Goal: Information Seeking & Learning: Check status

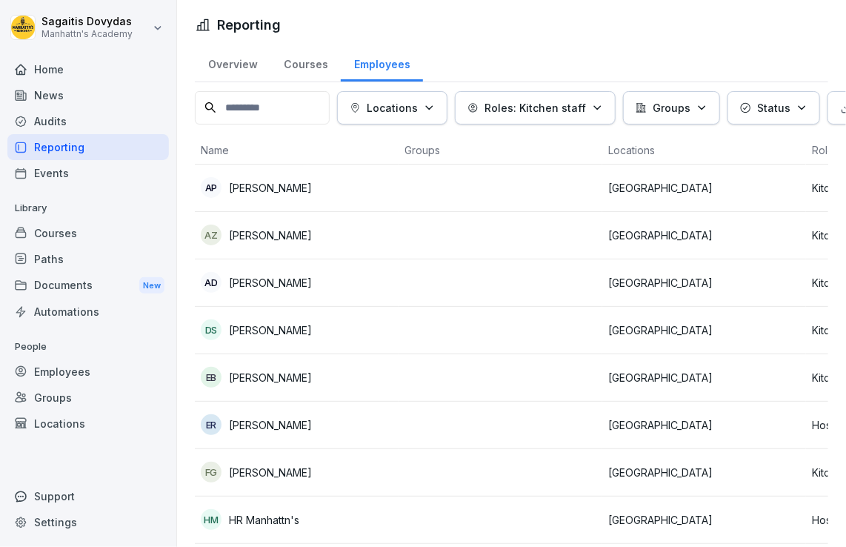
click at [399, 62] on div "Employees" at bounding box center [382, 63] width 82 height 38
click at [317, 66] on div "Courses" at bounding box center [305, 63] width 70 height 38
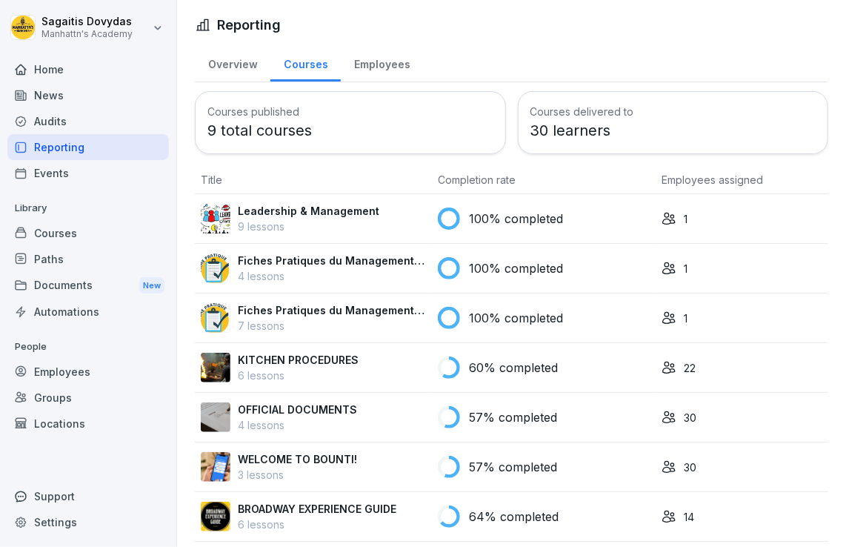
click at [359, 66] on div "Employees" at bounding box center [382, 63] width 82 height 38
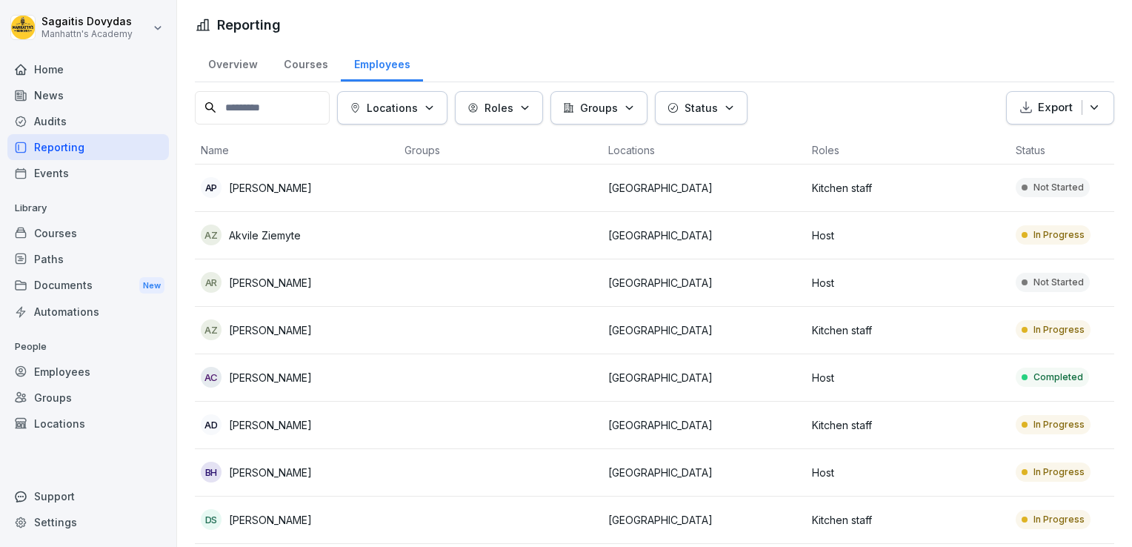
click at [285, 99] on input at bounding box center [262, 107] width 135 height 33
click at [285, 99] on input "**" at bounding box center [262, 107] width 135 height 33
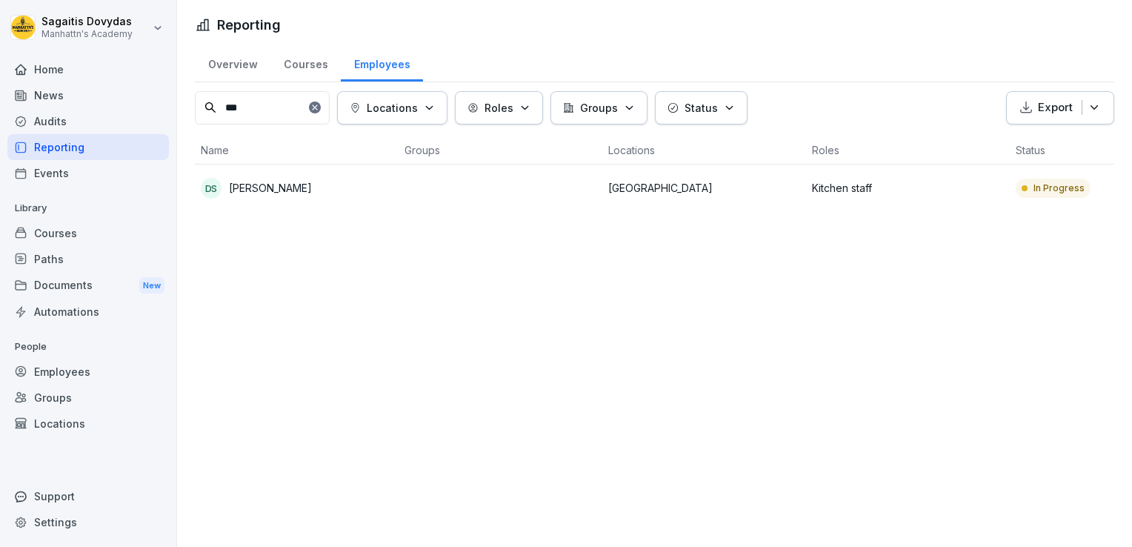
type input "***"
click at [279, 184] on p "[PERSON_NAME]" at bounding box center [270, 188] width 83 height 16
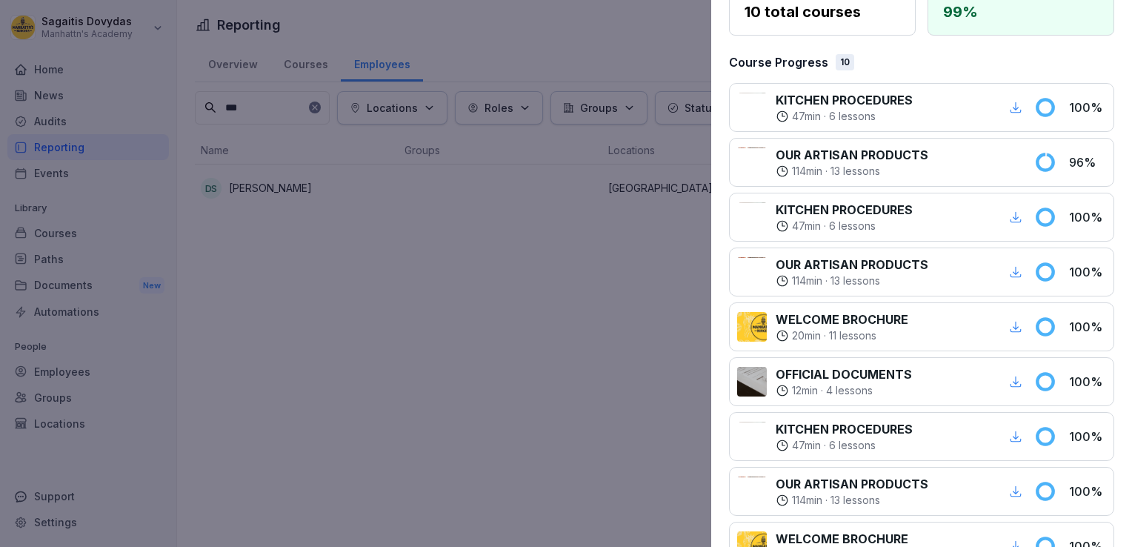
scroll to position [117, 0]
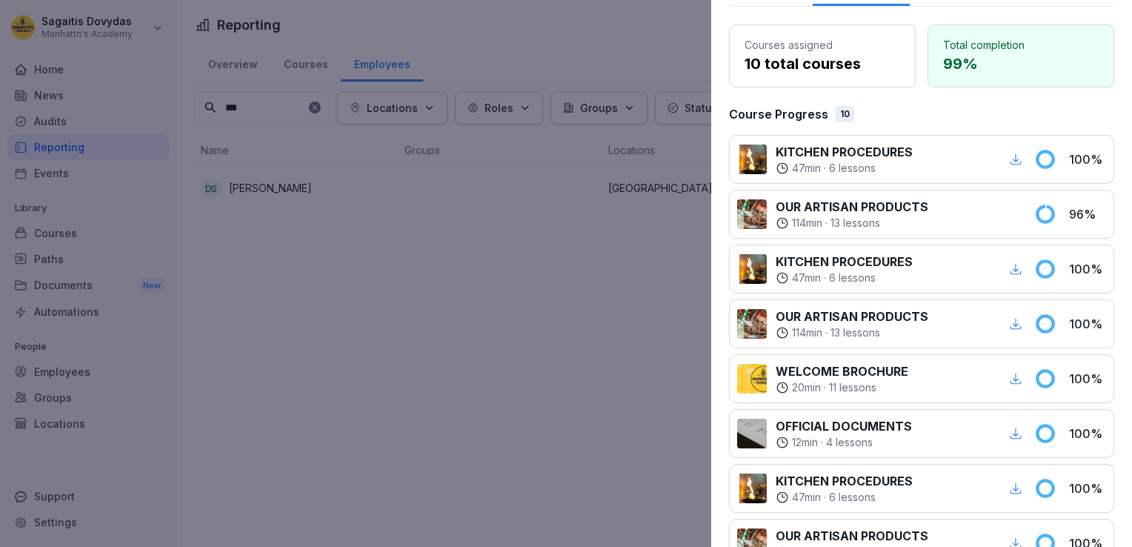
click at [845, 216] on div "114 min · 13 lessons" at bounding box center [852, 223] width 153 height 15
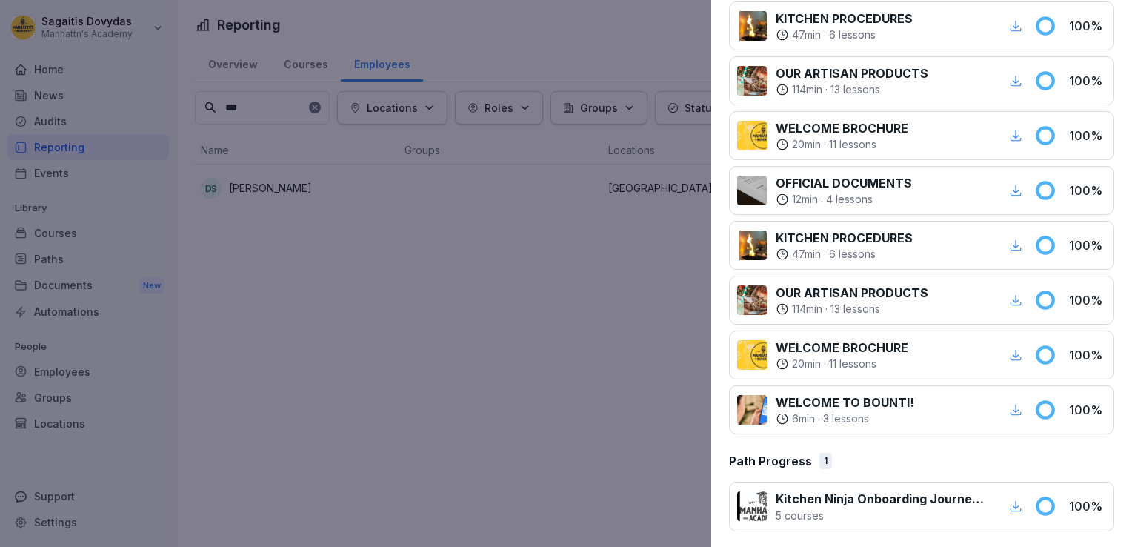
scroll to position [0, 0]
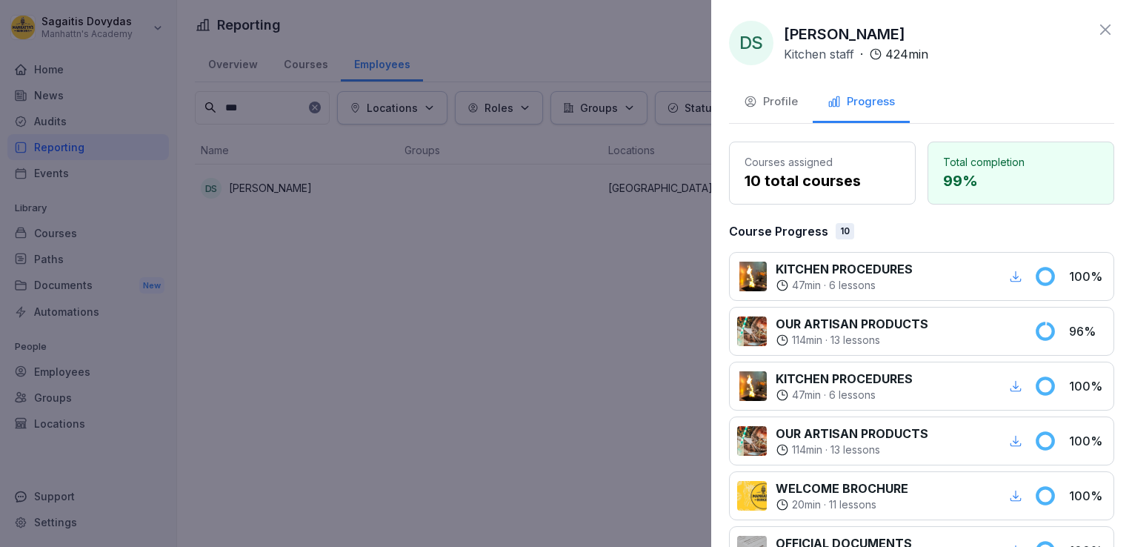
click at [788, 96] on div "Profile" at bounding box center [771, 101] width 54 height 17
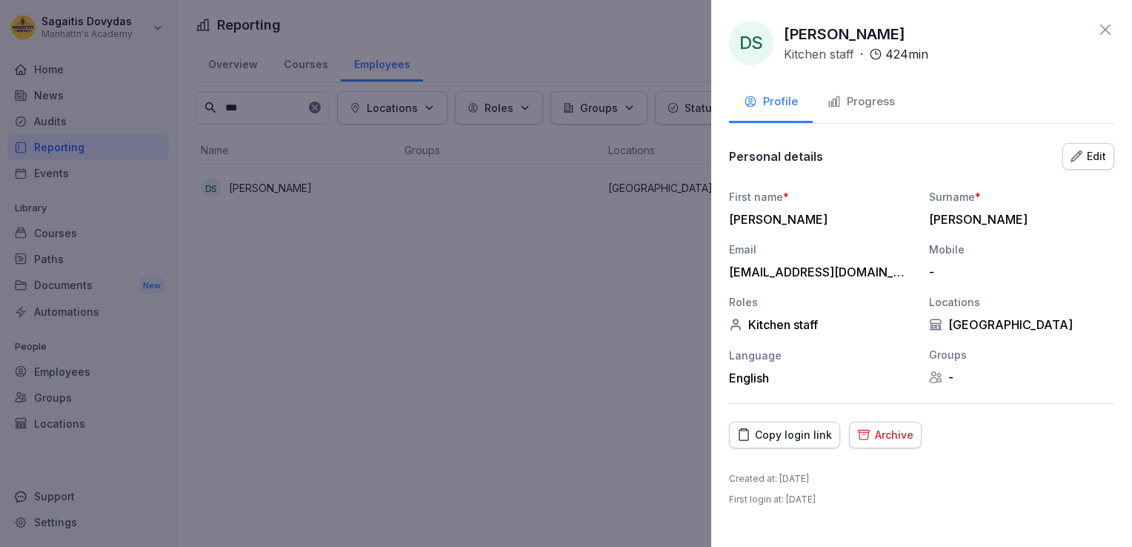
click at [845, 95] on div "Progress" at bounding box center [861, 101] width 67 height 17
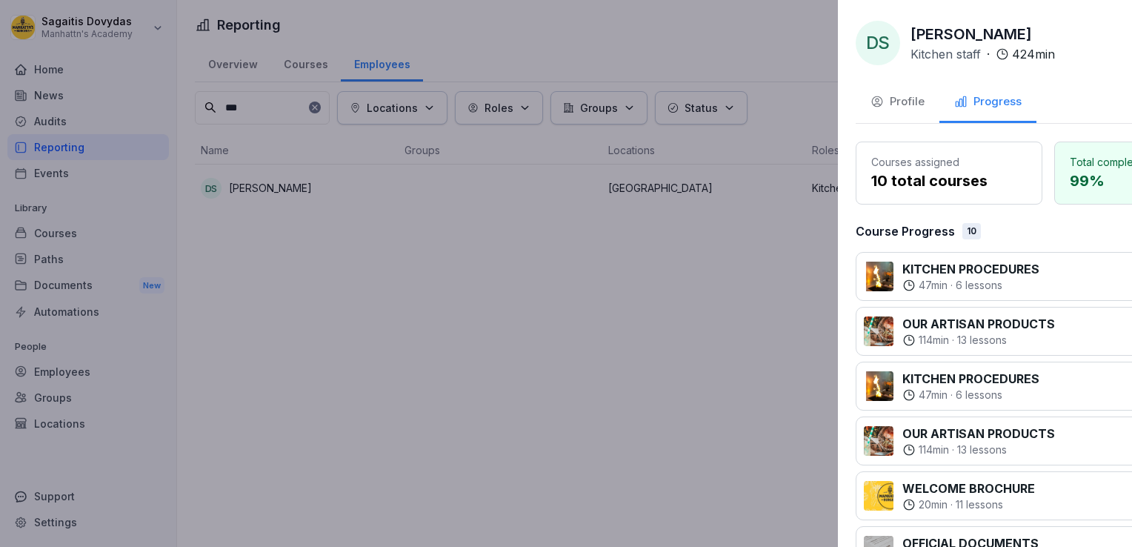
click at [468, 305] on div at bounding box center [566, 273] width 1132 height 547
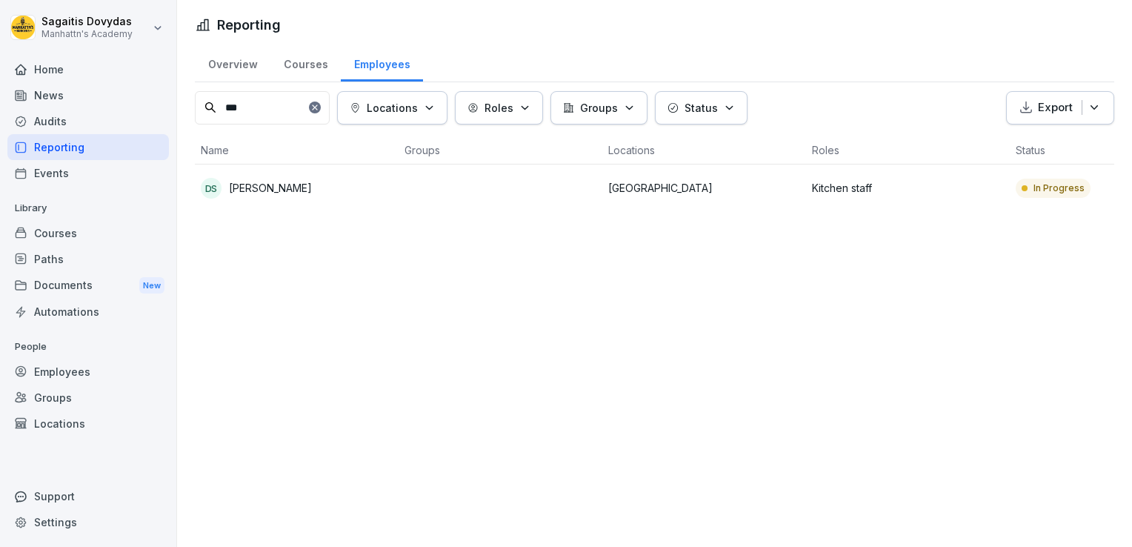
click at [56, 155] on div "Reporting" at bounding box center [88, 147] width 162 height 26
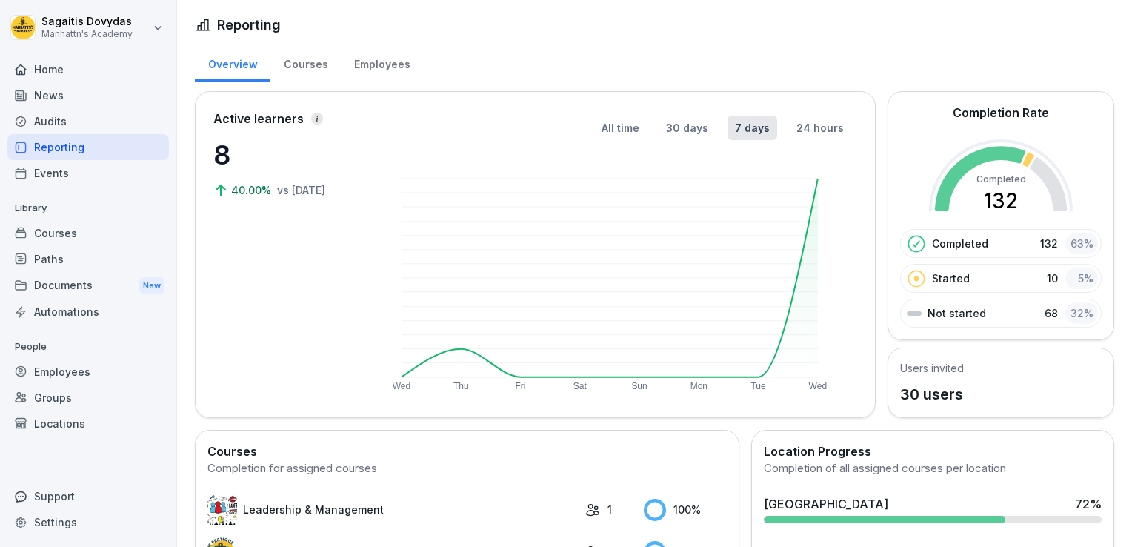
click at [389, 70] on div "Employees" at bounding box center [382, 63] width 82 height 38
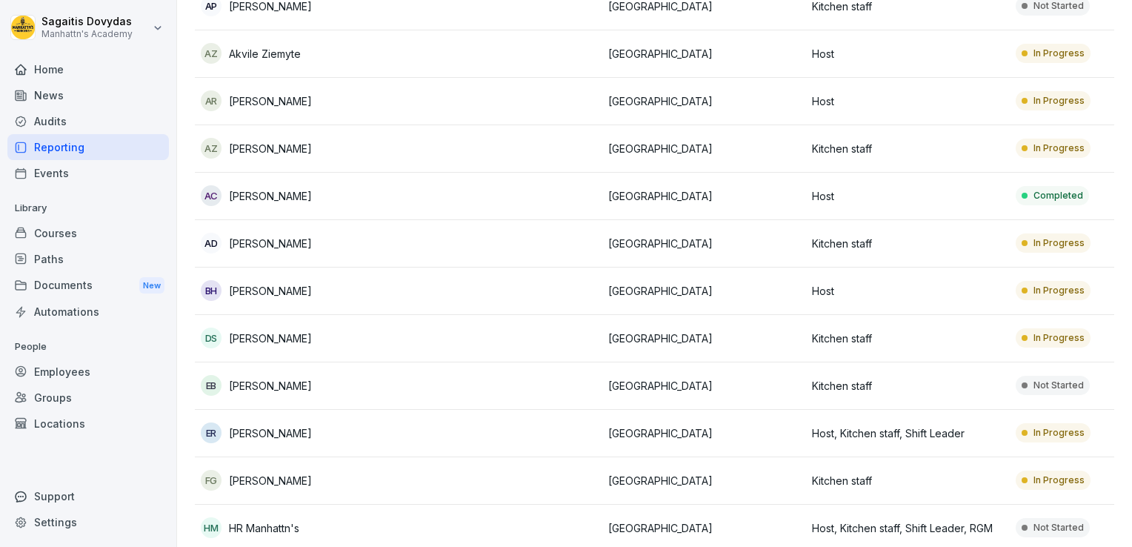
scroll to position [177, 0]
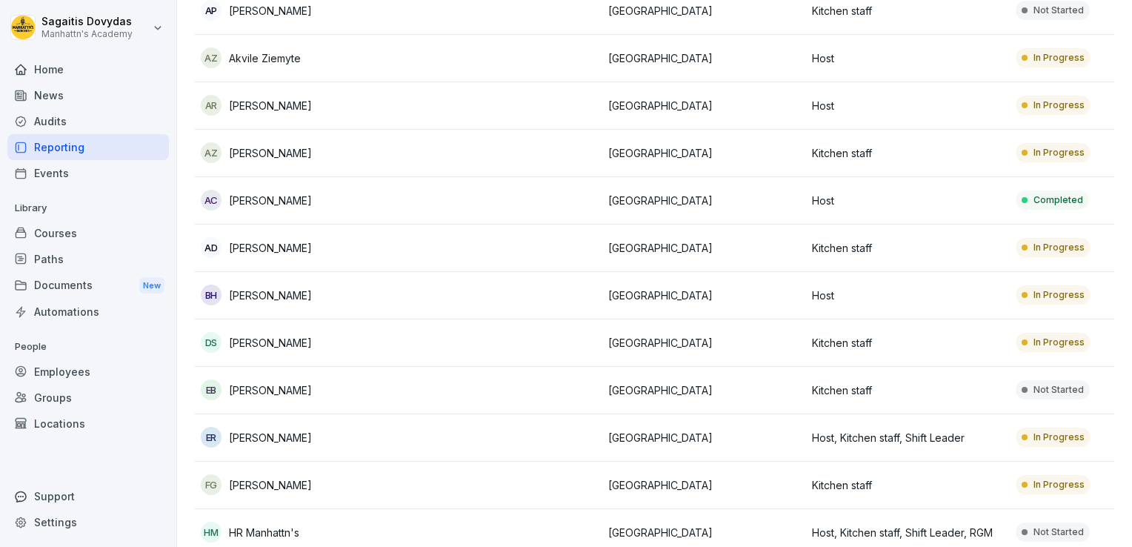
click at [299, 342] on p "[PERSON_NAME]" at bounding box center [270, 343] width 83 height 16
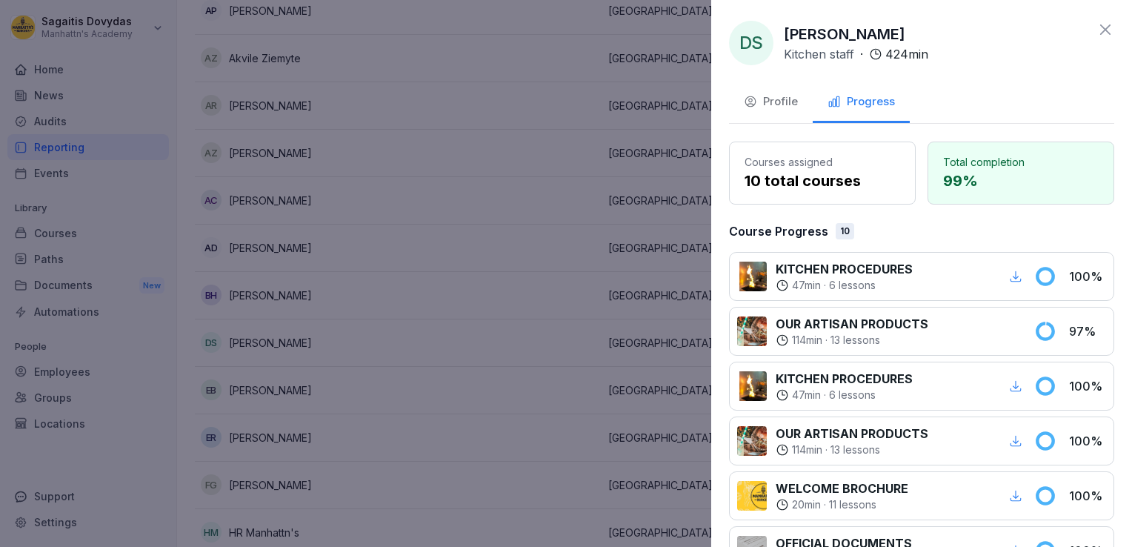
click at [762, 107] on div "Profile" at bounding box center [771, 101] width 54 height 17
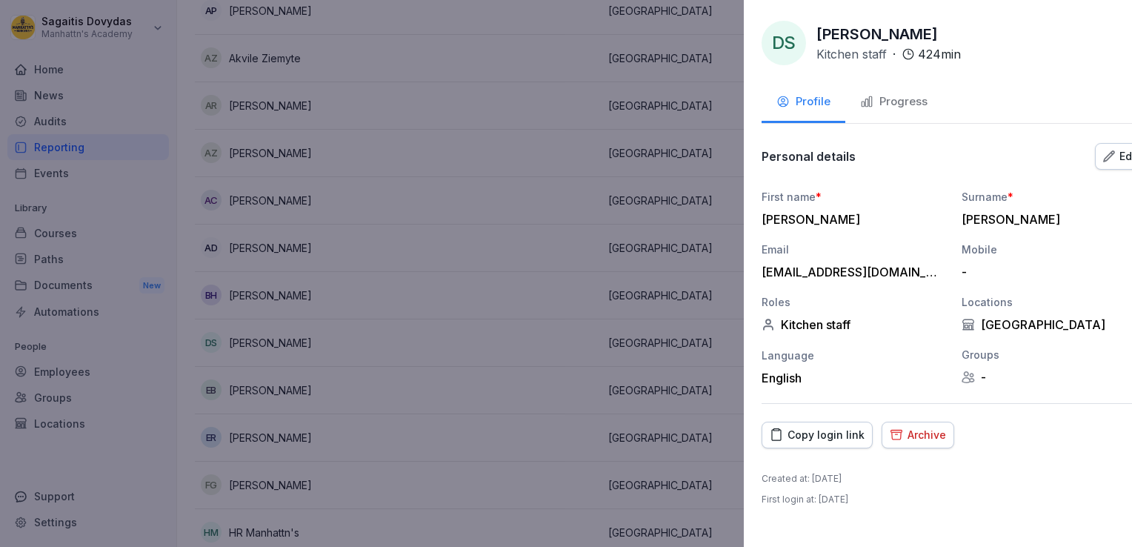
click at [403, 110] on div at bounding box center [566, 273] width 1132 height 547
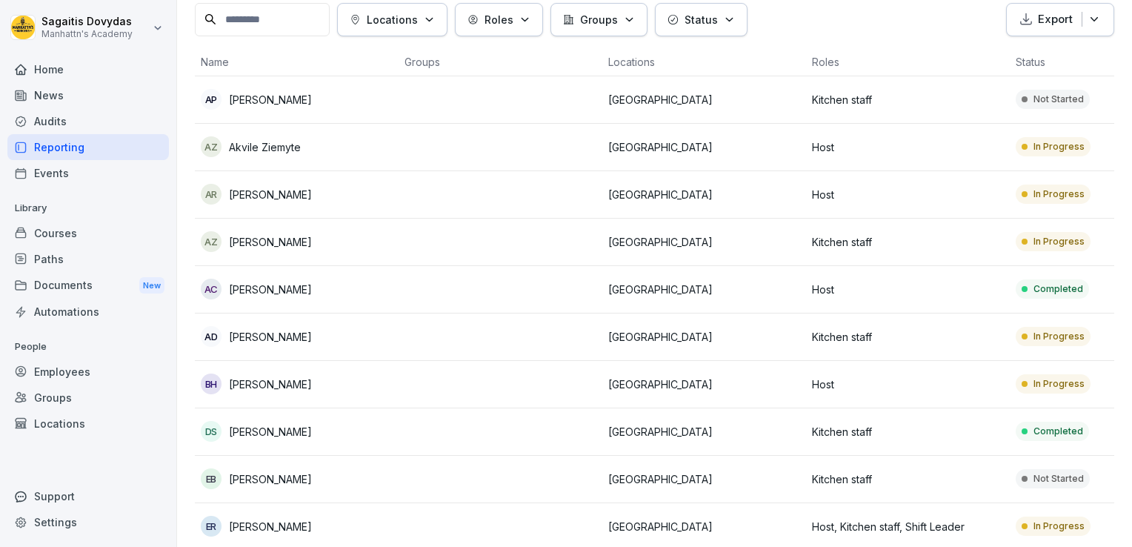
scroll to position [89, 0]
click at [279, 427] on p "[PERSON_NAME]" at bounding box center [270, 431] width 83 height 16
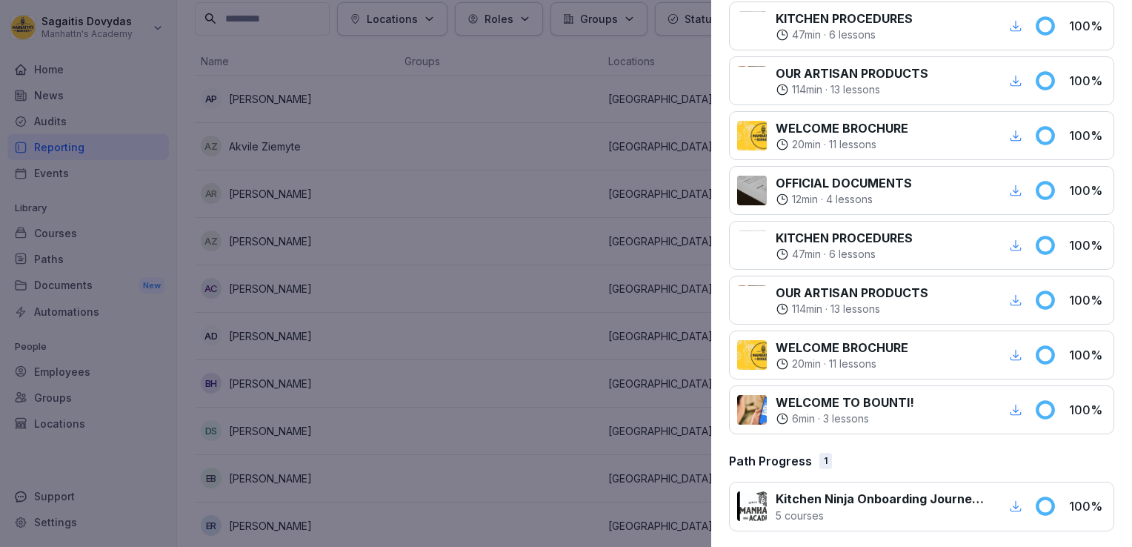
scroll to position [0, 0]
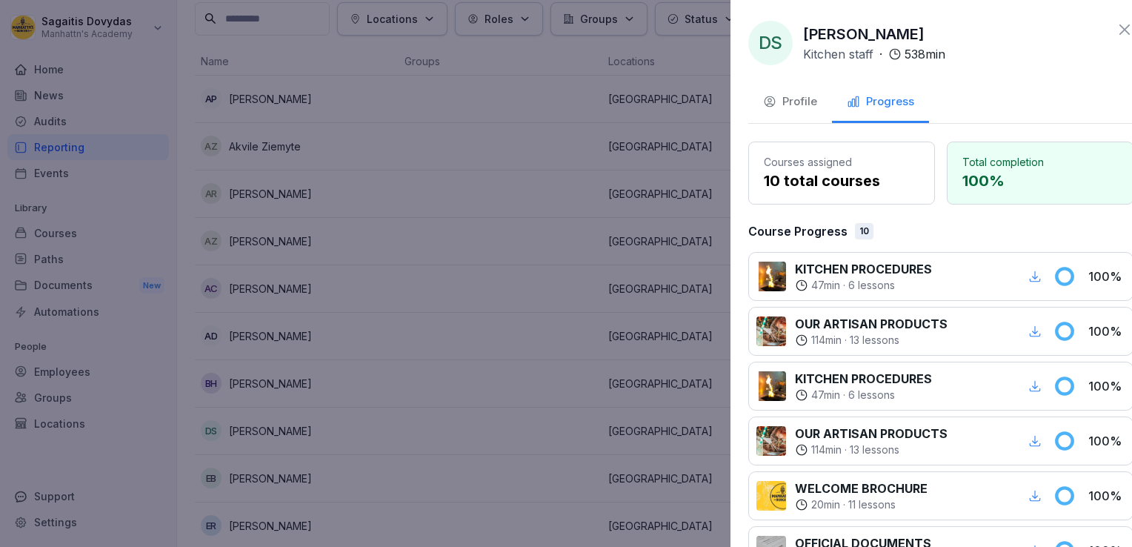
click at [544, 256] on div at bounding box center [566, 273] width 1132 height 547
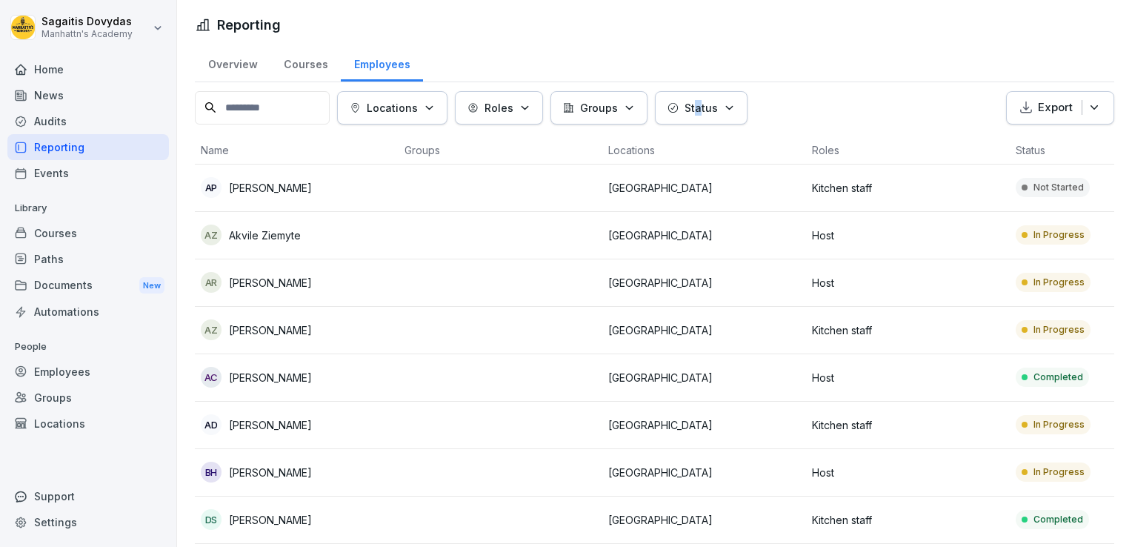
drag, startPoint x: 702, startPoint y: 89, endPoint x: 713, endPoint y: 105, distance: 19.3
click at [713, 105] on p "Status" at bounding box center [701, 108] width 33 height 16
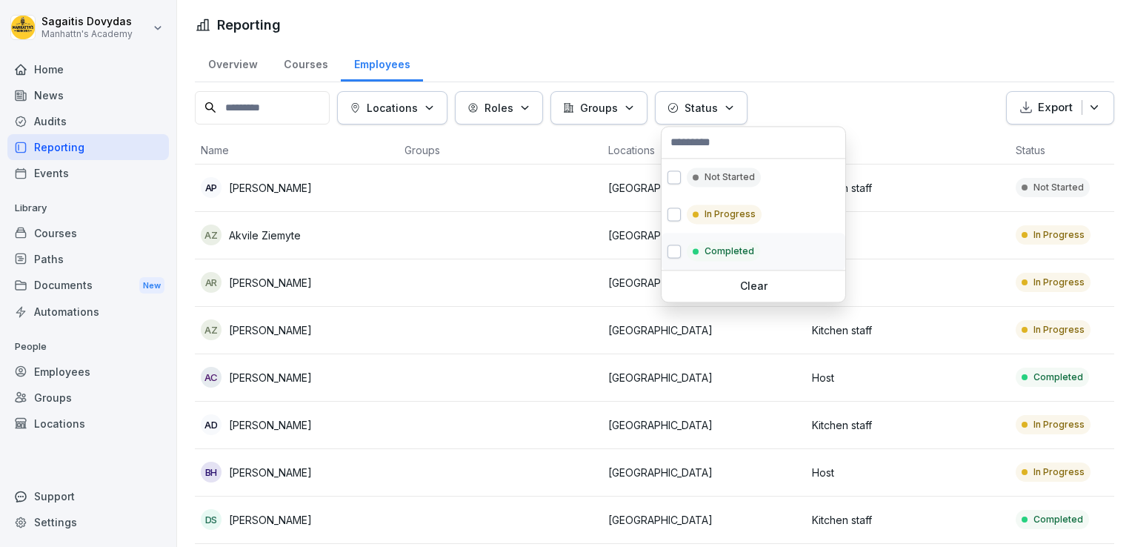
click at [674, 256] on button "button" at bounding box center [674, 251] width 13 height 13
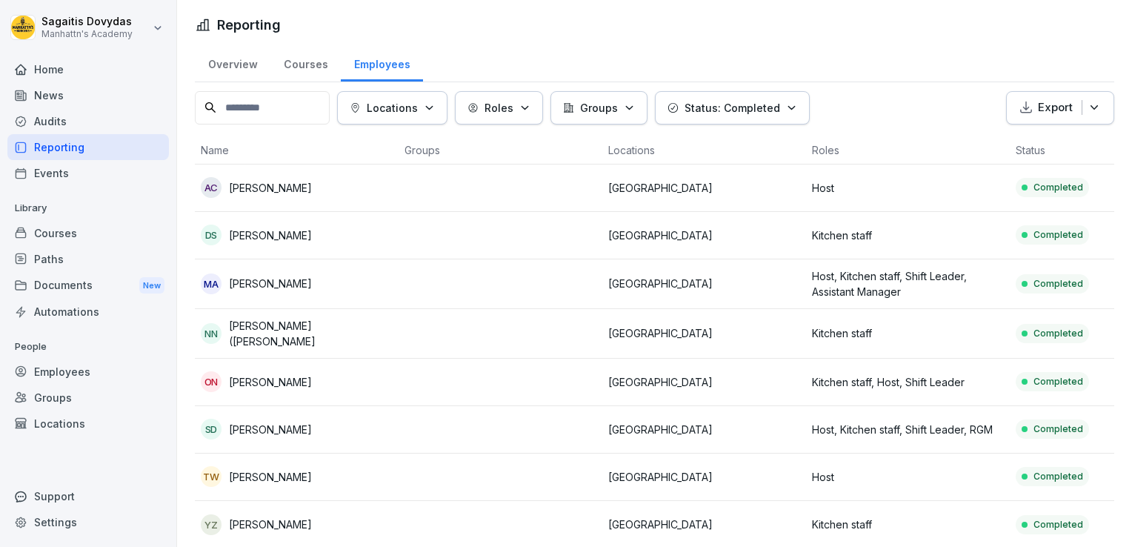
click at [859, 11] on html "Sagaitis Dovydas Manhattn's Academy Home News Audits Reporting Events Library C…" at bounding box center [566, 273] width 1132 height 547
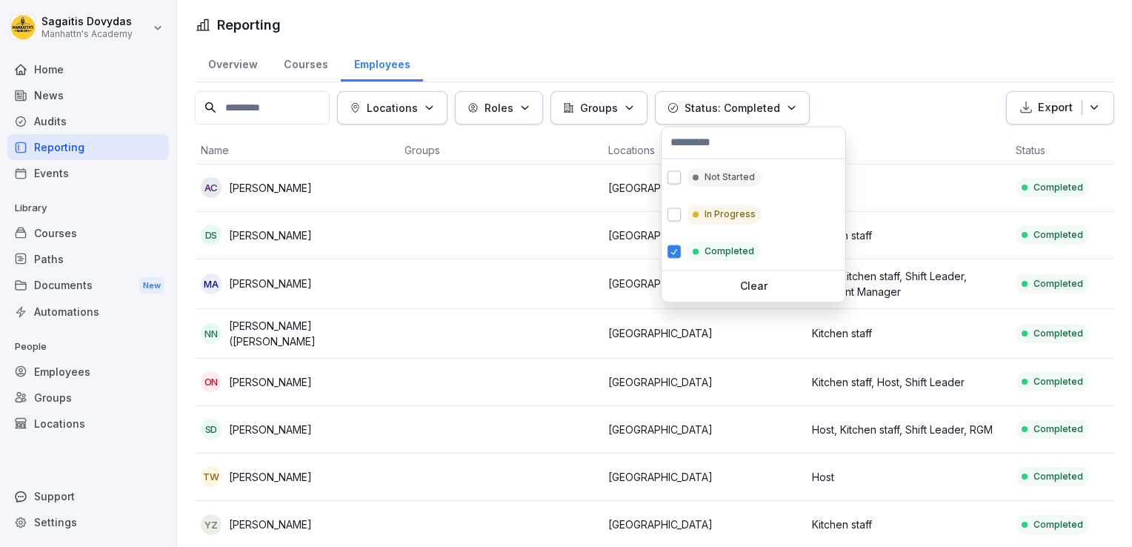
click at [735, 93] on button "Status: Completed" at bounding box center [732, 107] width 155 height 33
click at [672, 227] on div "In Progress" at bounding box center [754, 214] width 184 height 37
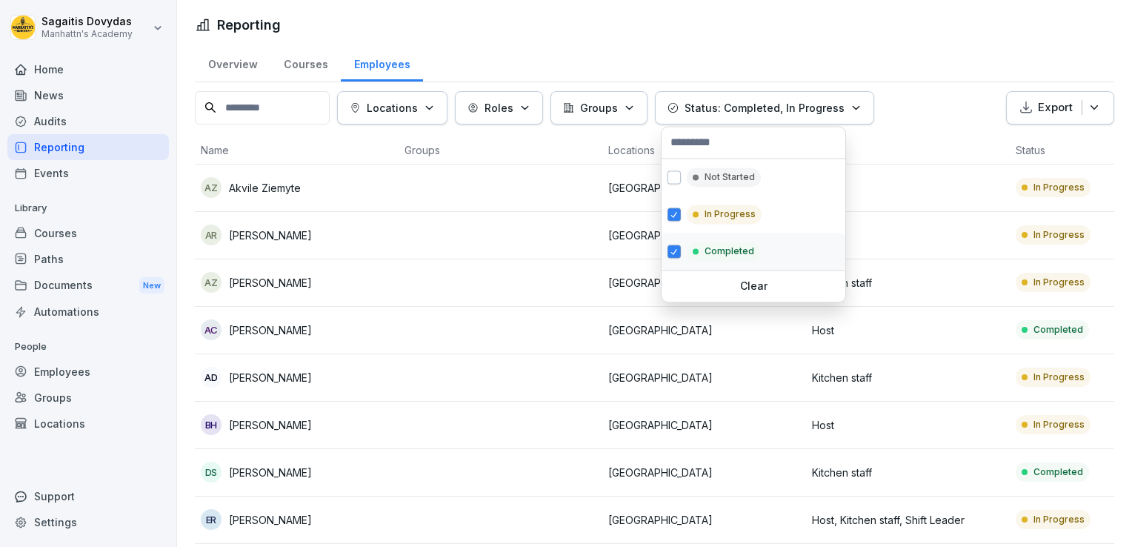
click at [676, 253] on button "button" at bounding box center [674, 251] width 13 height 13
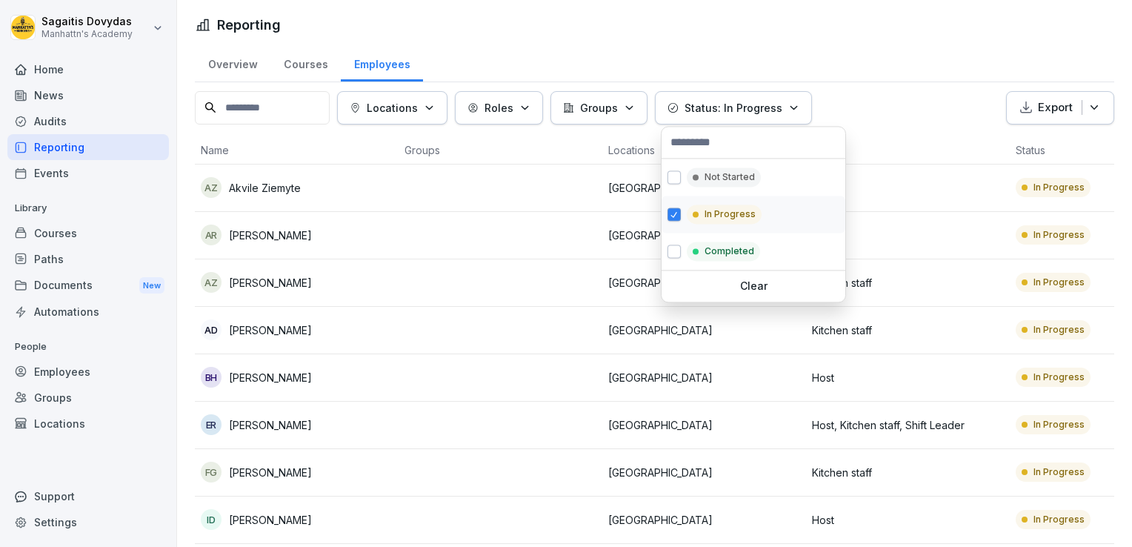
click at [668, 215] on button "button" at bounding box center [674, 213] width 13 height 13
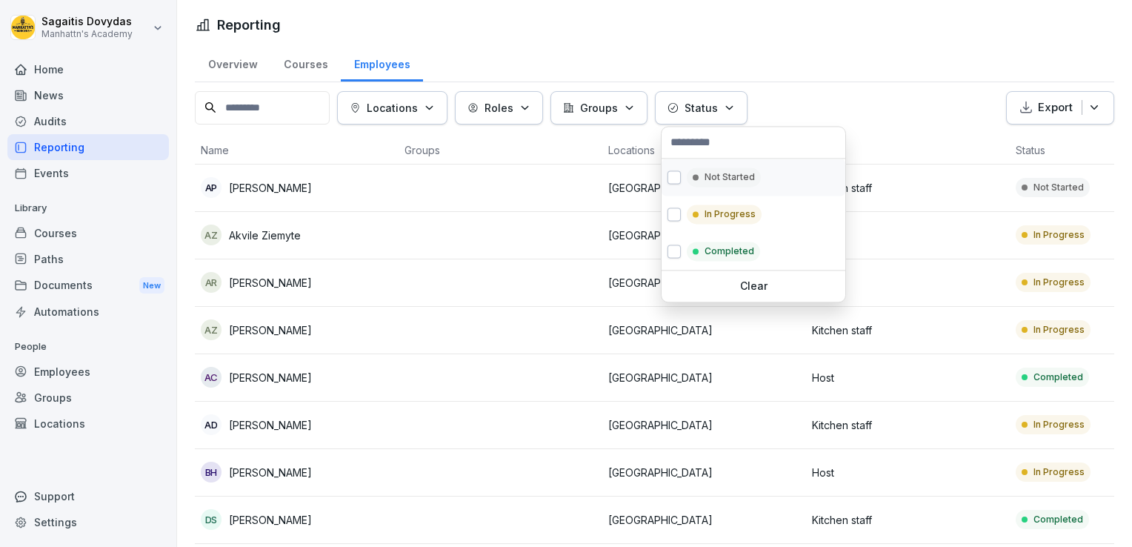
click at [680, 164] on div "Not Started" at bounding box center [754, 177] width 184 height 37
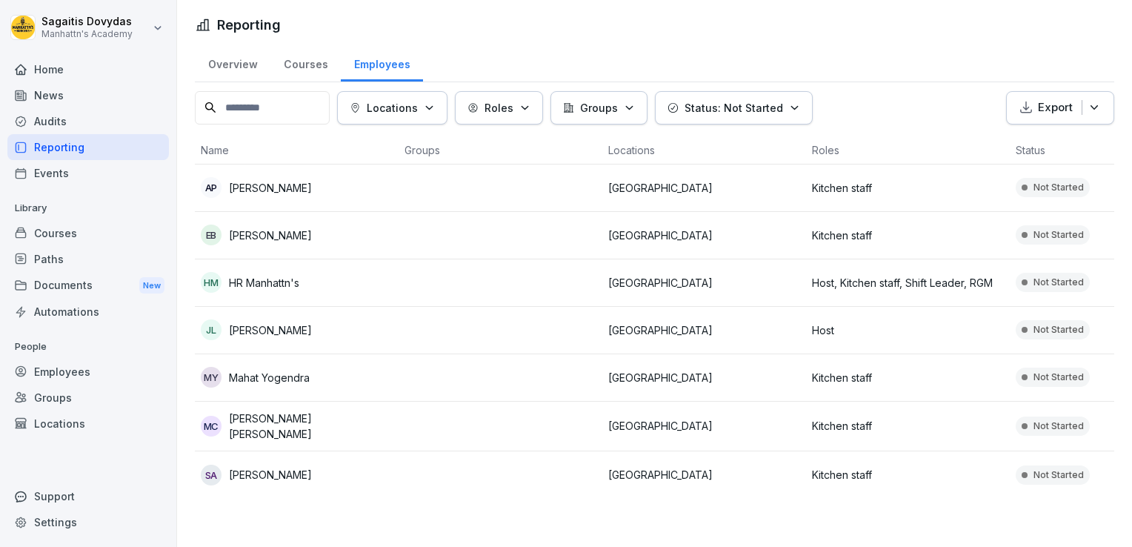
click at [951, 73] on html "Sagaitis Dovydas Manhattn's Academy Home News Audits Reporting Events Library C…" at bounding box center [566, 273] width 1132 height 547
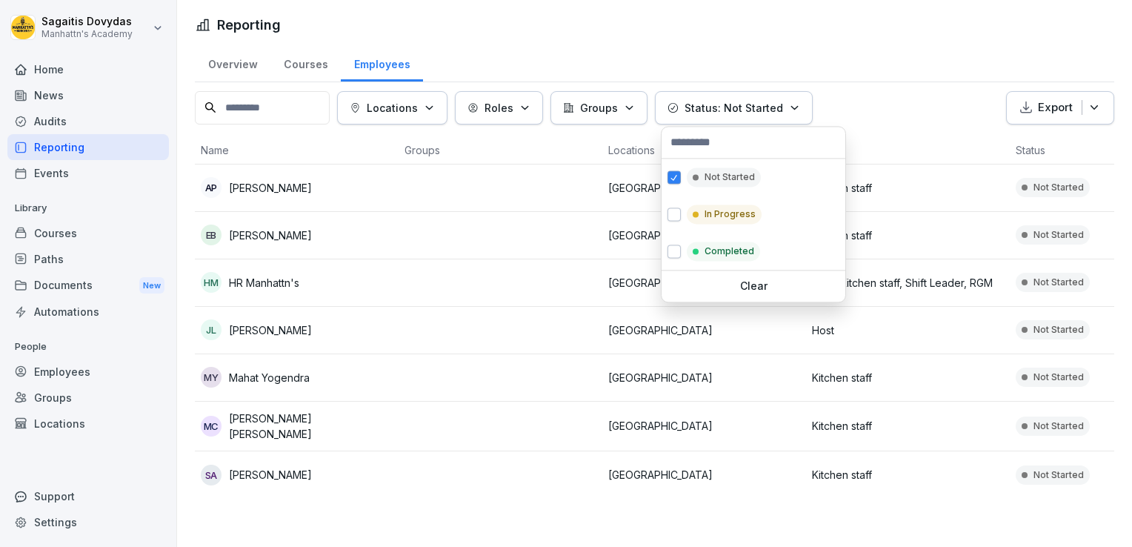
click at [764, 107] on p "Status: Not Started" at bounding box center [734, 108] width 99 height 16
click at [674, 182] on button "button" at bounding box center [674, 176] width 13 height 13
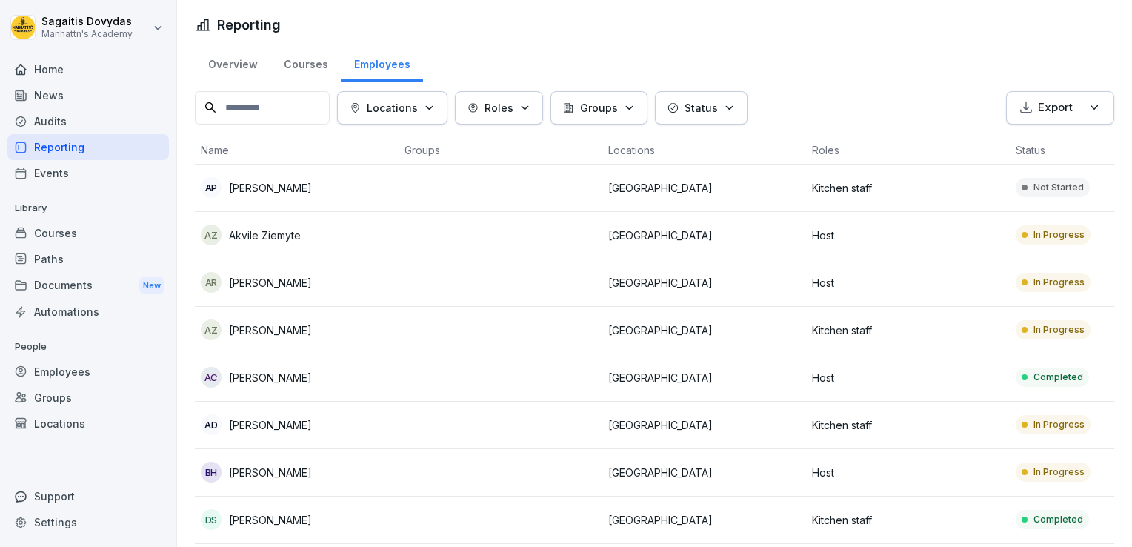
click at [883, 64] on html "Sagaitis Dovydas Manhattn's Academy Home News Audits Reporting Events Library C…" at bounding box center [566, 273] width 1132 height 547
